Goal: Transaction & Acquisition: Purchase product/service

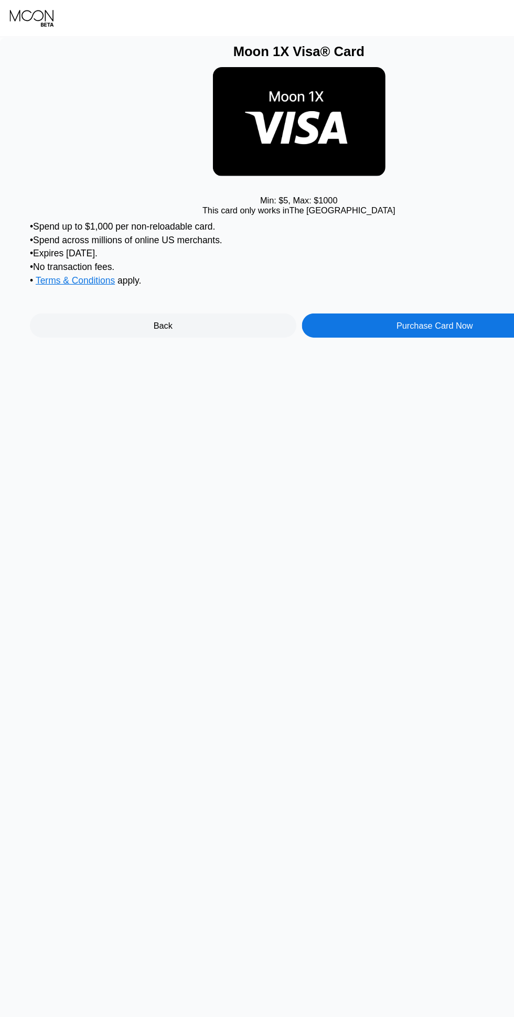
click at [116, 273] on div "Back" at bounding box center [140, 279] width 229 height 21
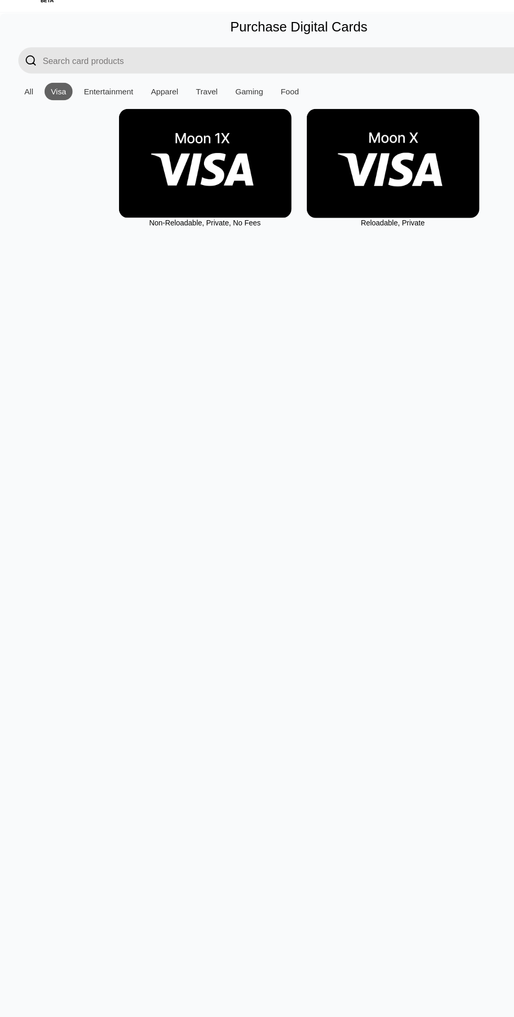
click at [309, 183] on img at bounding box center [338, 162] width 148 height 94
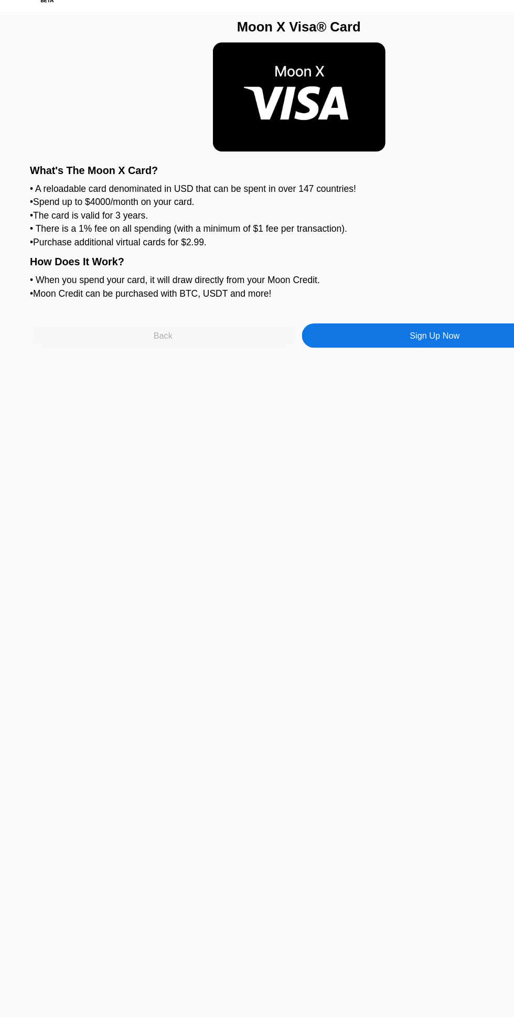
click at [139, 300] on div "Back" at bounding box center [140, 309] width 229 height 21
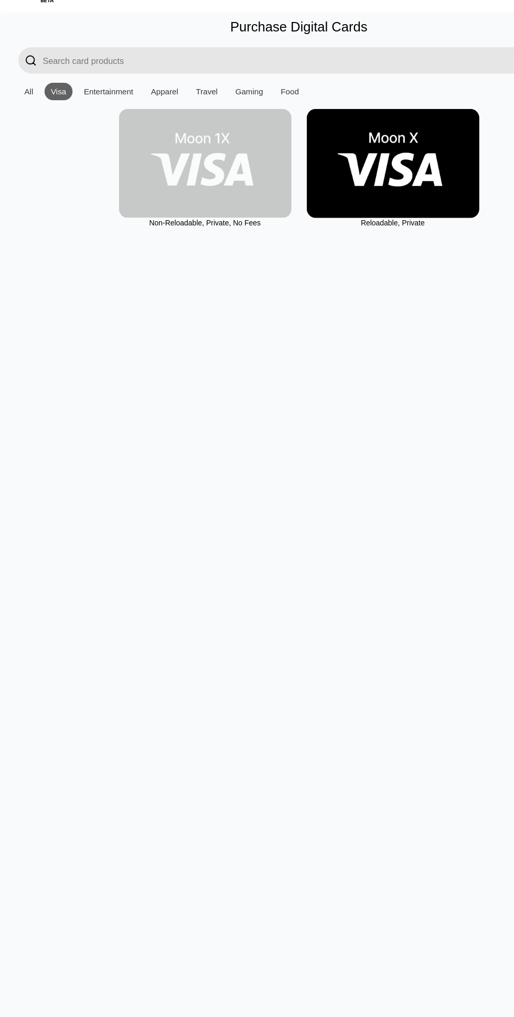
click at [166, 168] on img at bounding box center [176, 162] width 148 height 94
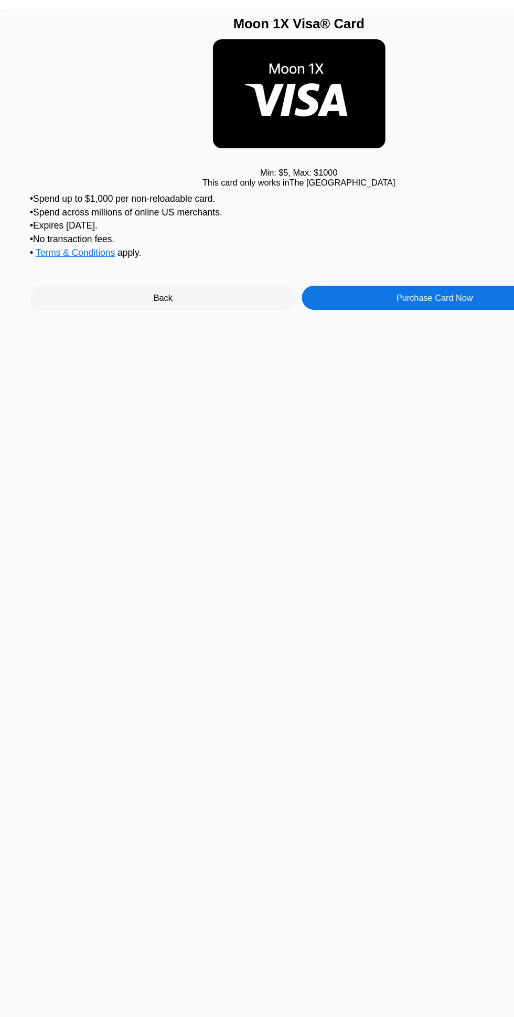
click at [389, 284] on div "Purchase Card Now" at bounding box center [374, 280] width 66 height 8
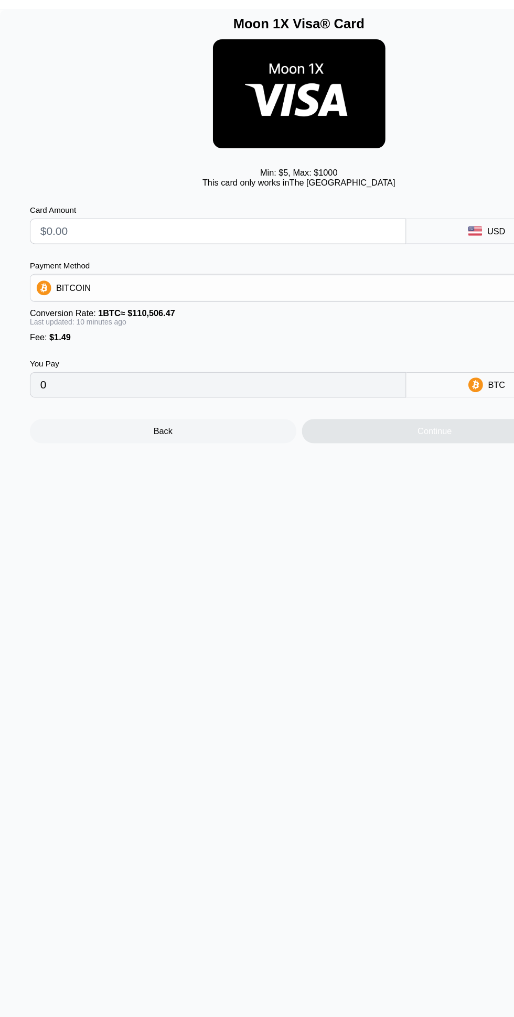
click at [61, 227] on input "text" at bounding box center [188, 222] width 306 height 21
click at [45, 226] on input "text" at bounding box center [188, 222] width 306 height 21
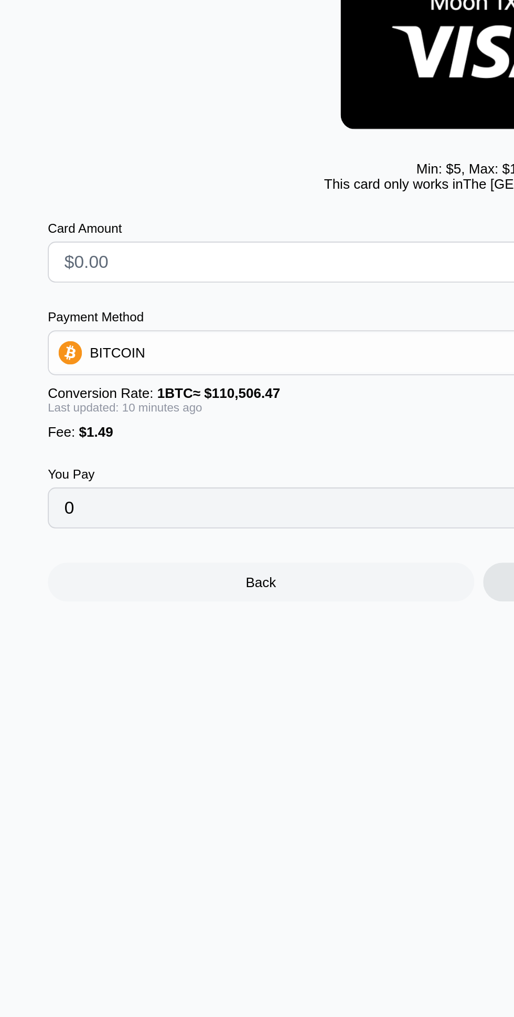
click at [68, 226] on input "text" at bounding box center [188, 222] width 306 height 21
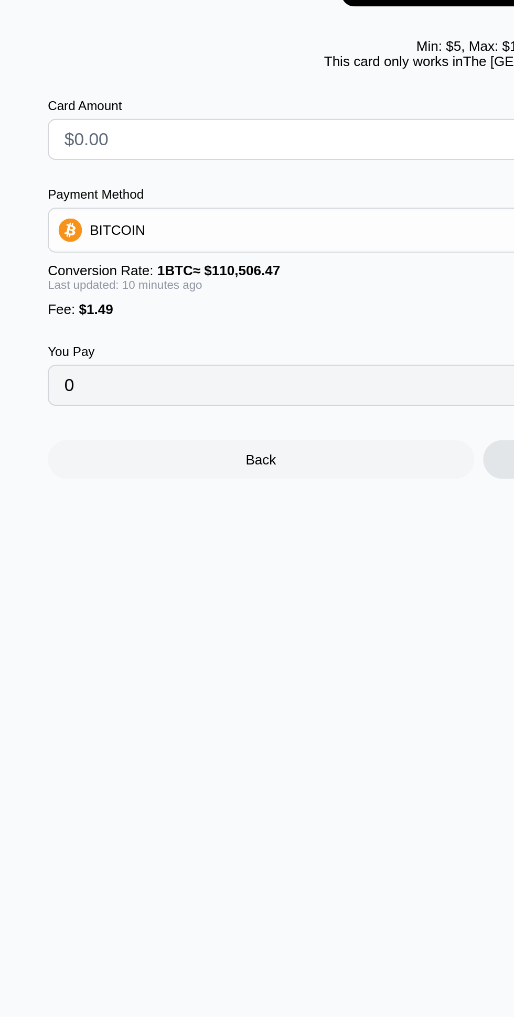
type input "$5"
type input "0.00005877"
type input "$5"
click at [190, 276] on div "BITCOIN" at bounding box center [256, 271] width 461 height 21
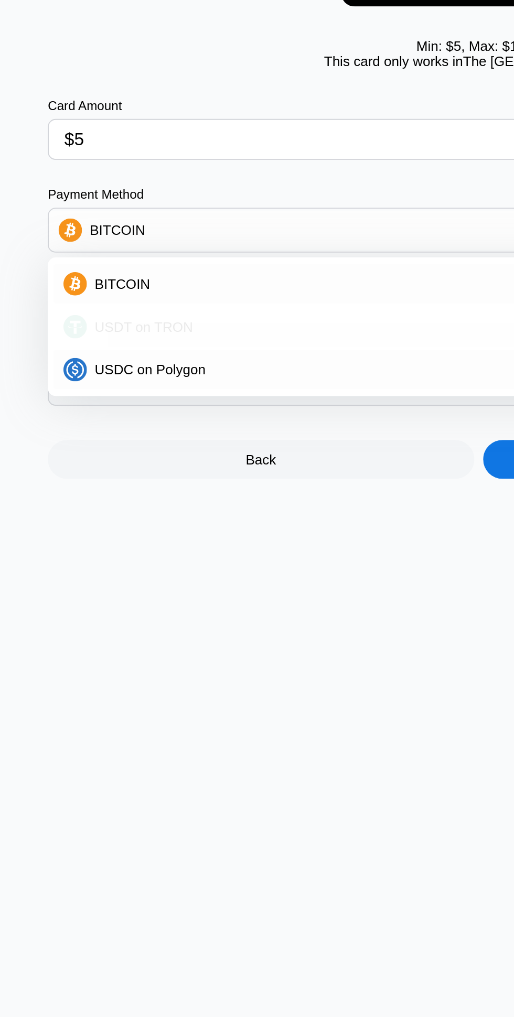
click at [115, 330] on div "USDT on TRON" at bounding box center [257, 323] width 456 height 21
type input "6.56"
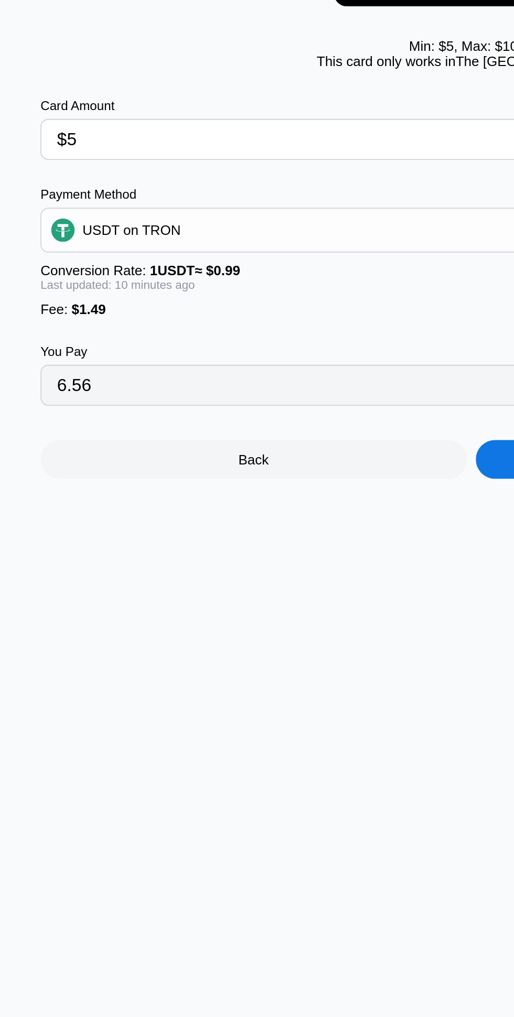
click at [61, 225] on input "$5" at bounding box center [188, 222] width 306 height 21
type input "0.00"
type input "$6"
type input "7.57"
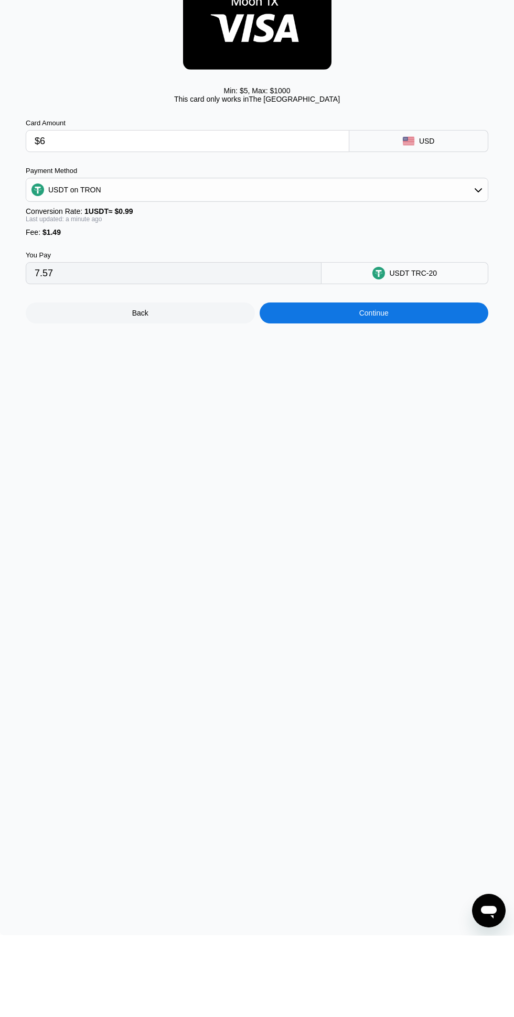
scroll to position [2, 0]
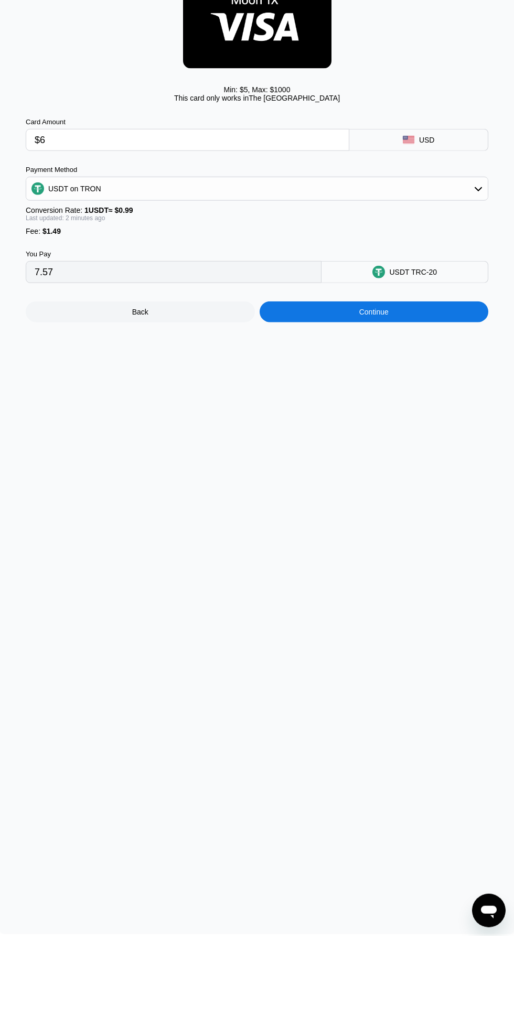
click at [415, 393] on div "Continue" at bounding box center [374, 393] width 229 height 21
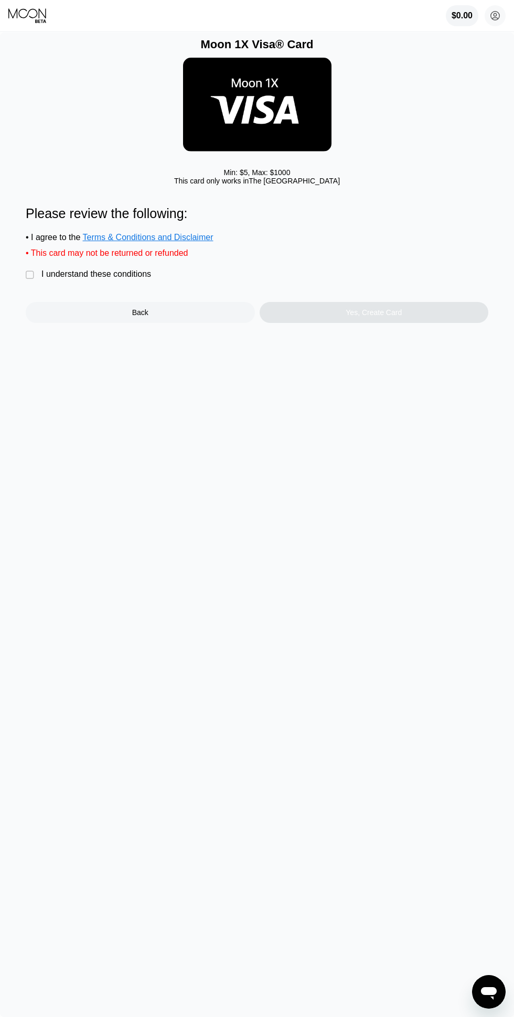
click at [33, 277] on div "" at bounding box center [31, 275] width 10 height 10
click at [418, 317] on div "Yes, Create Card" at bounding box center [374, 312] width 229 height 21
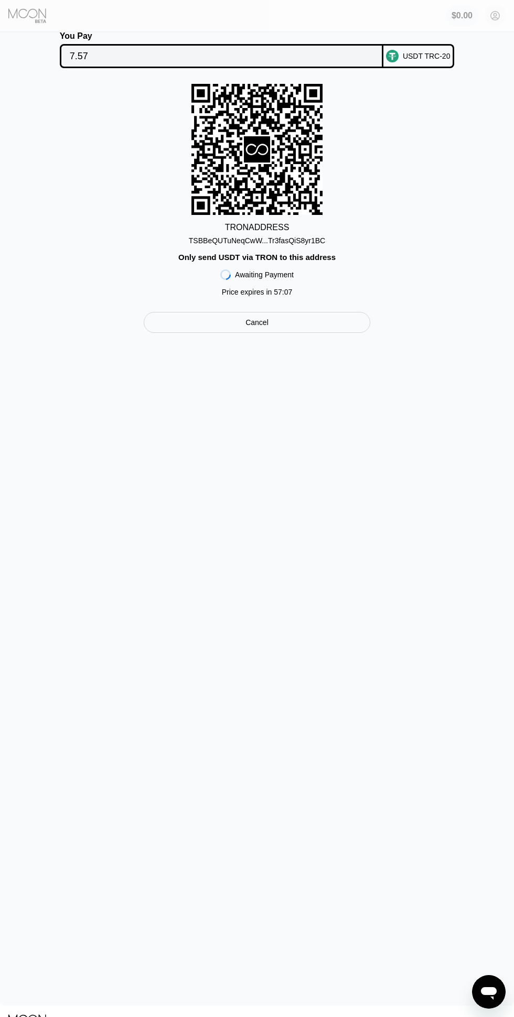
scroll to position [16, 0]
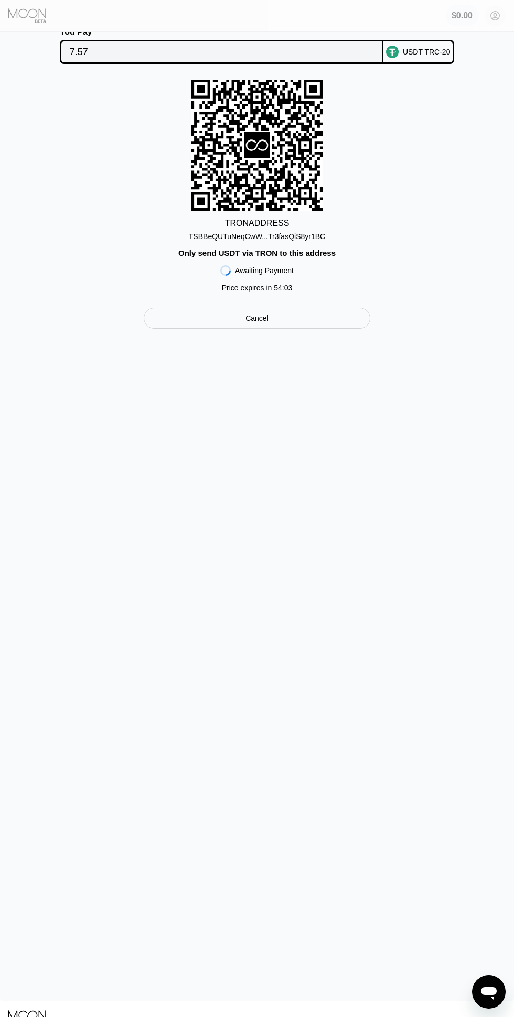
click at [239, 257] on div "Only send USDT via TRON to this address" at bounding box center [256, 253] width 157 height 9
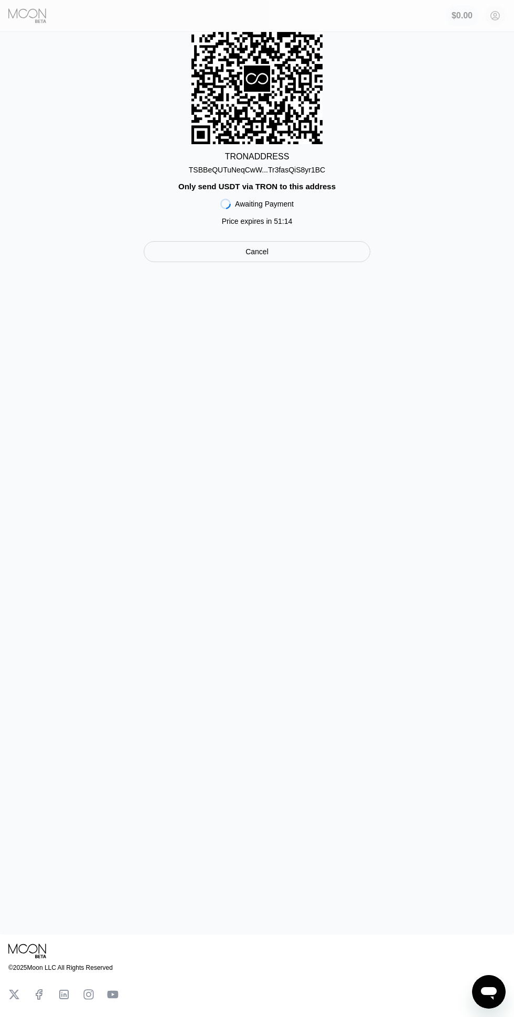
scroll to position [89, 0]
